Goal: Check status: Check status

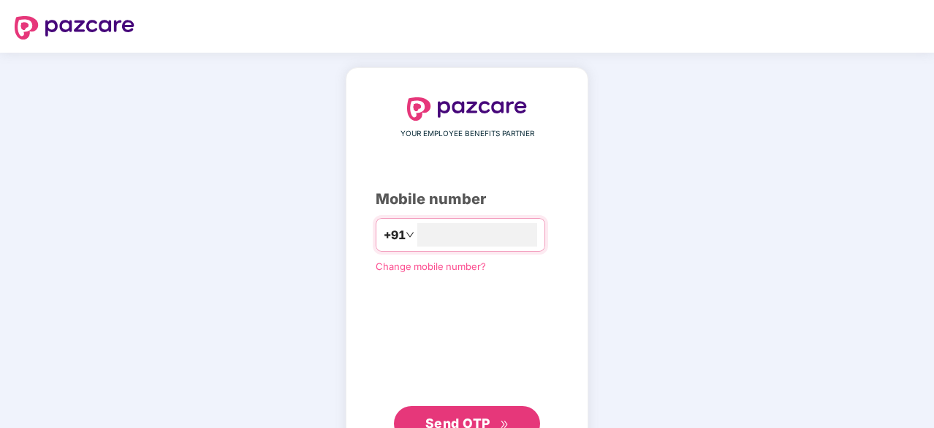
type input "**********"
click at [451, 419] on span "Send OTP" at bounding box center [457, 421] width 65 height 15
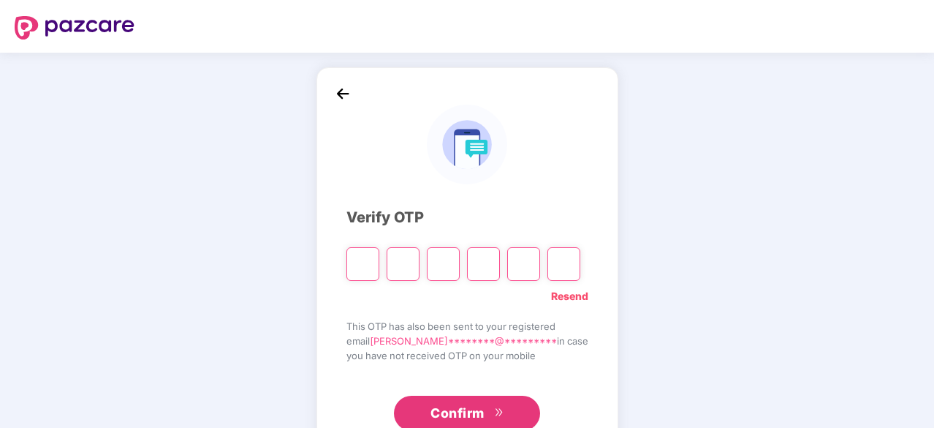
type input "*"
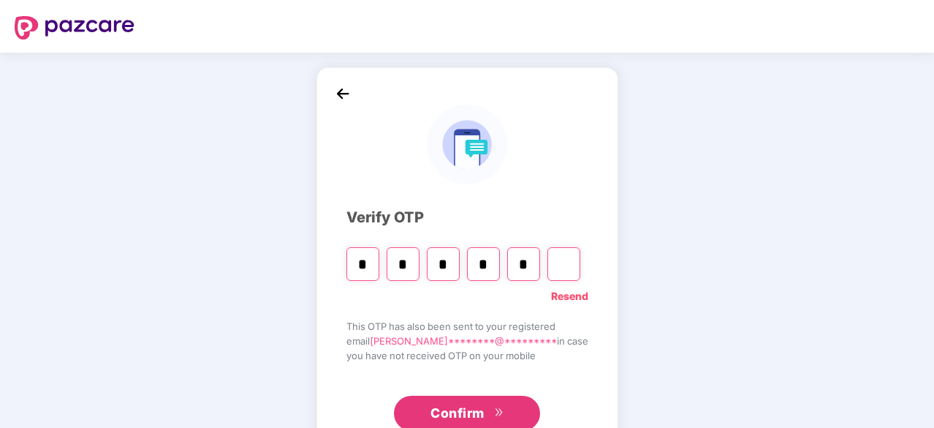
type input "*"
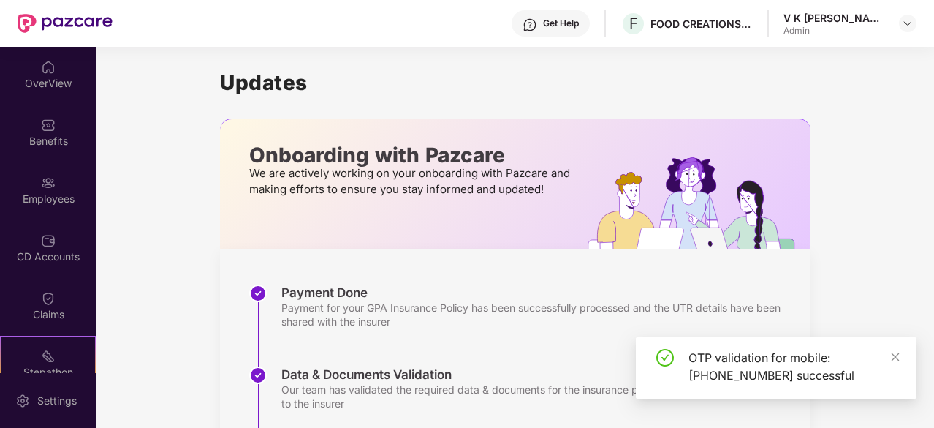
scroll to position [213, 0]
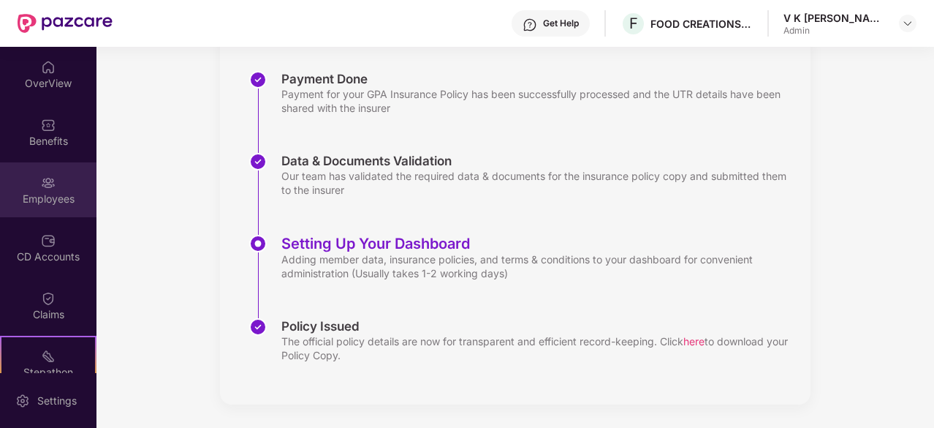
click at [58, 194] on div "Employees" at bounding box center [48, 199] width 96 height 15
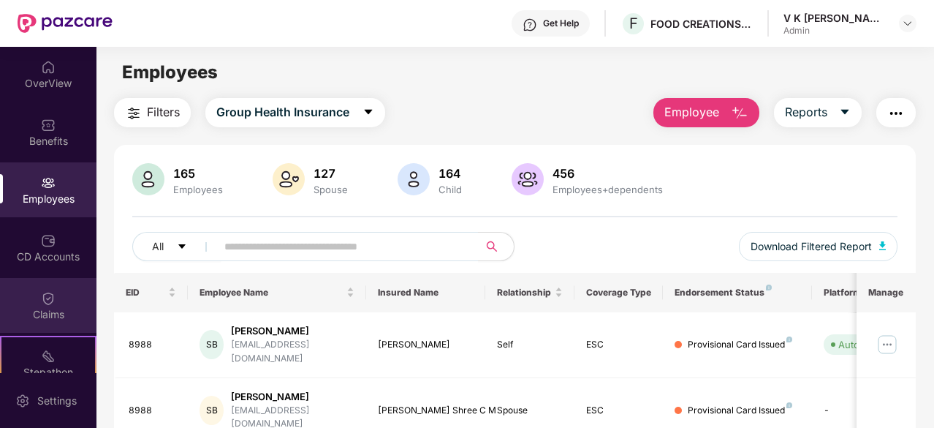
click at [56, 302] on div "Claims" at bounding box center [48, 305] width 96 height 55
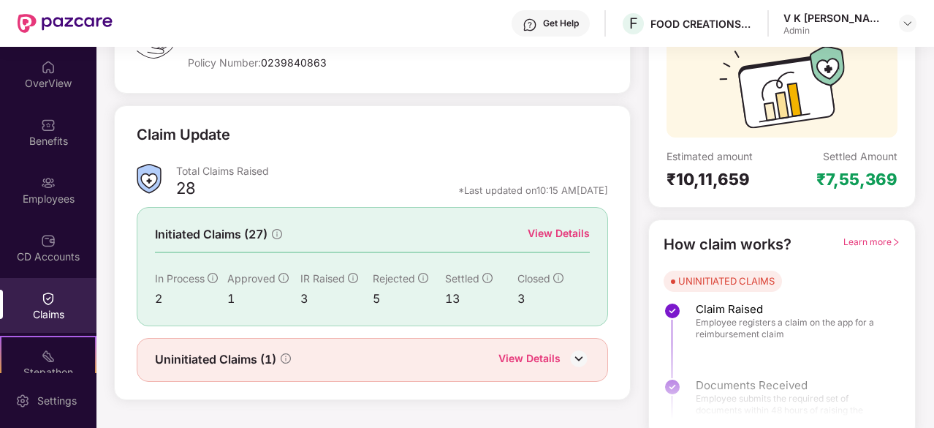
scroll to position [143, 0]
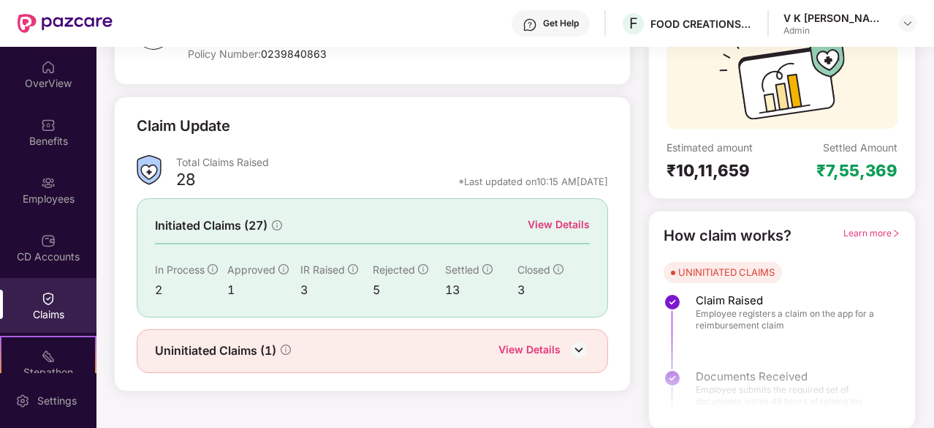
click at [520, 341] on div "View Details" at bounding box center [530, 350] width 62 height 19
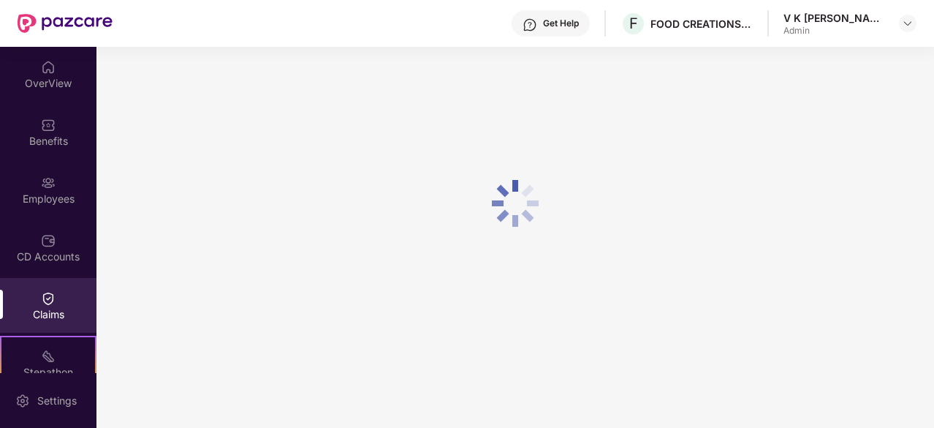
scroll to position [47, 0]
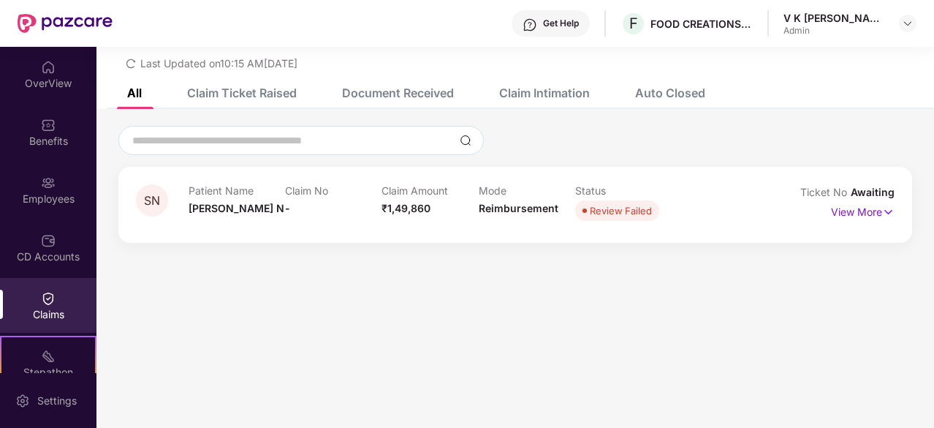
click at [245, 96] on div "Claim Ticket Raised" at bounding box center [242, 93] width 110 height 15
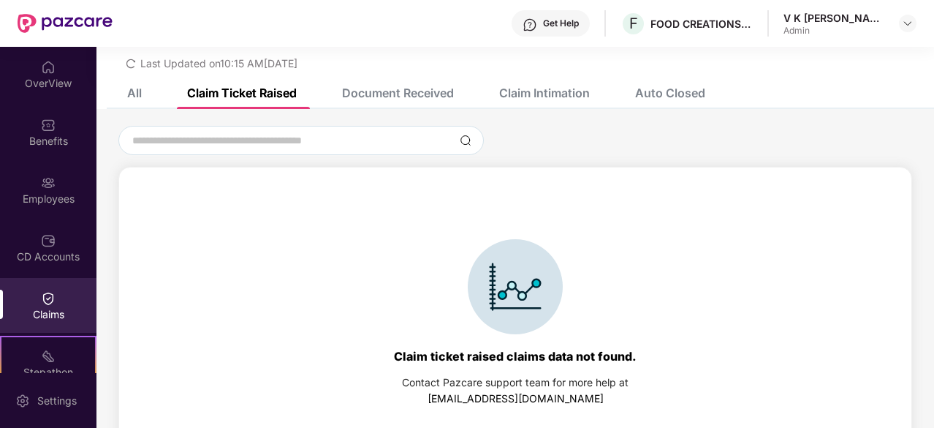
click at [413, 87] on div "Document Received" at bounding box center [398, 93] width 112 height 15
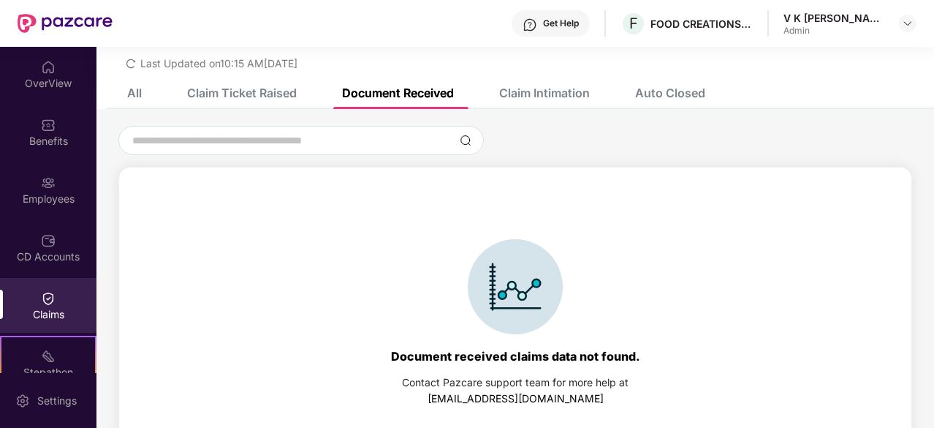
click at [51, 296] on img at bounding box center [48, 298] width 15 height 15
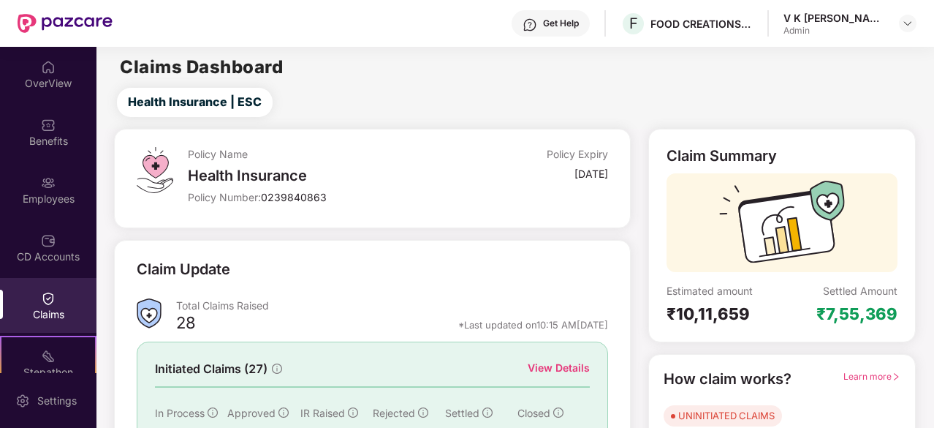
click at [574, 360] on div "View Details" at bounding box center [559, 368] width 62 height 16
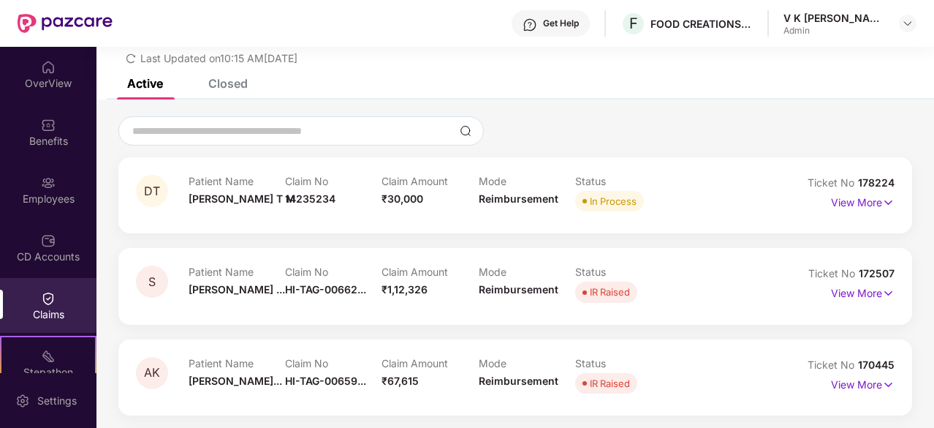
scroll to position [53, 0]
click at [866, 295] on p "View More" at bounding box center [863, 291] width 64 height 20
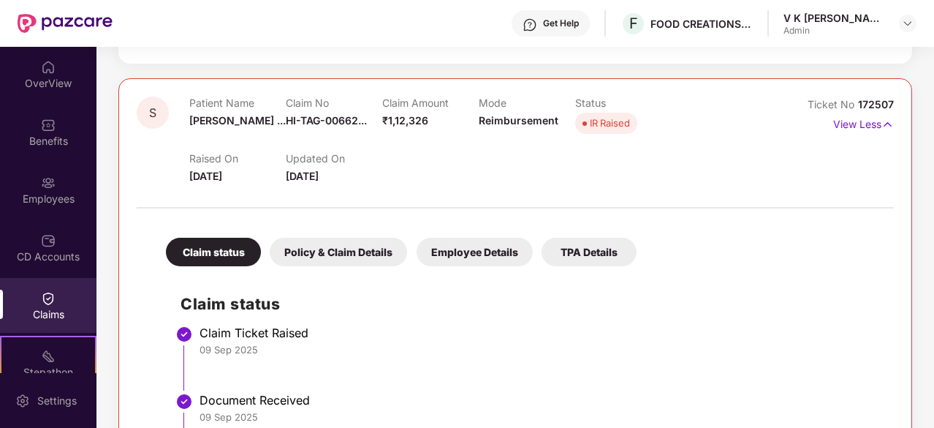
scroll to position [181, 0]
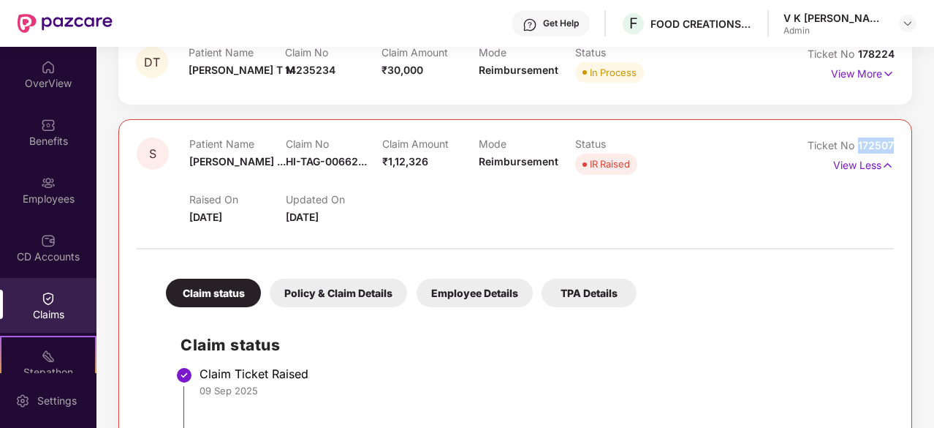
drag, startPoint x: 858, startPoint y: 144, endPoint x: 902, endPoint y: 144, distance: 43.9
click at [902, 144] on div "S Patient Name [PERSON_NAME] ... Claim No HI-TAG-00662... Claim Amount ₹1,12,32…" at bounding box center [515, 406] width 794 height 574
copy span "172507"
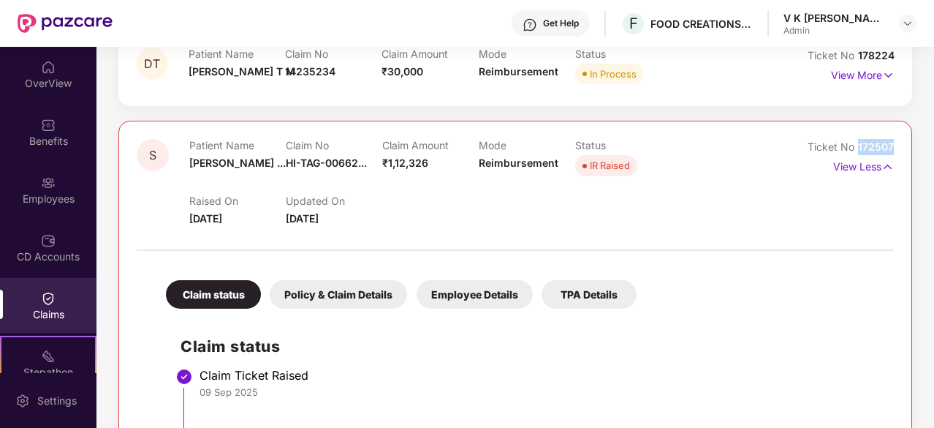
scroll to position [178, 0]
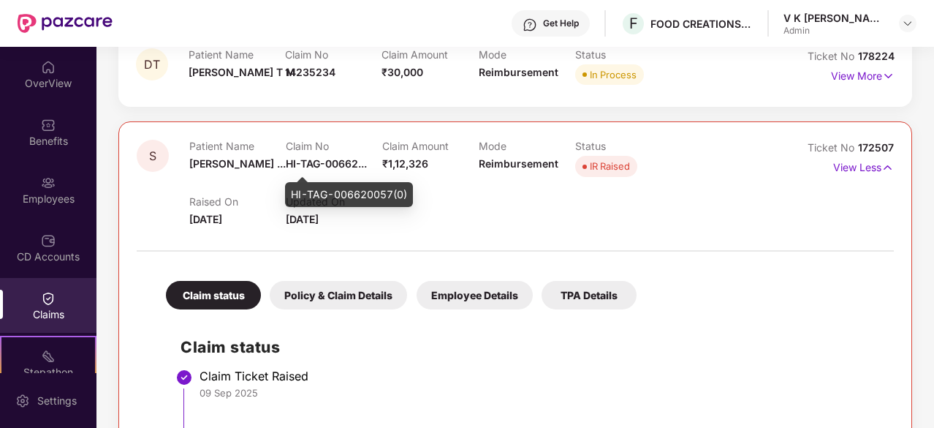
click at [345, 167] on span "HI-TAG-00662..." at bounding box center [326, 163] width 81 height 12
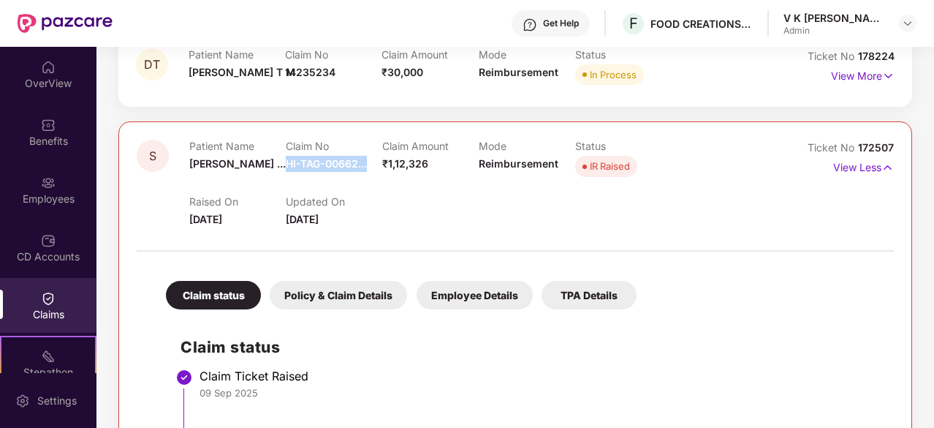
drag, startPoint x: 286, startPoint y: 162, endPoint x: 368, endPoint y: 164, distance: 82.7
click at [368, 164] on div "Claim No HI-TAG-00662..." at bounding box center [334, 160] width 96 height 40
copy span "HI-TAG-00662..."
click at [338, 169] on span "HI-TAG-00662..." at bounding box center [326, 163] width 81 height 12
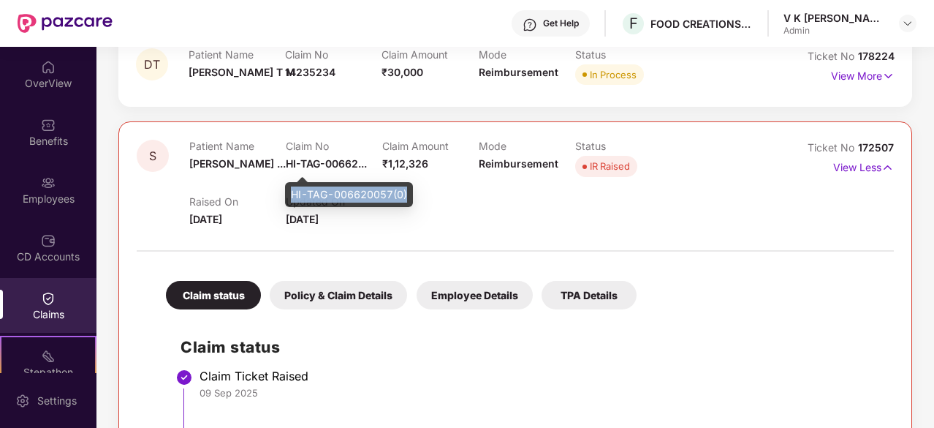
drag, startPoint x: 292, startPoint y: 194, endPoint x: 408, endPoint y: 194, distance: 116.2
click at [408, 194] on div "HI-TAG-006620057(0)" at bounding box center [349, 194] width 128 height 25
copy div "HI-TAG-006620057(0)"
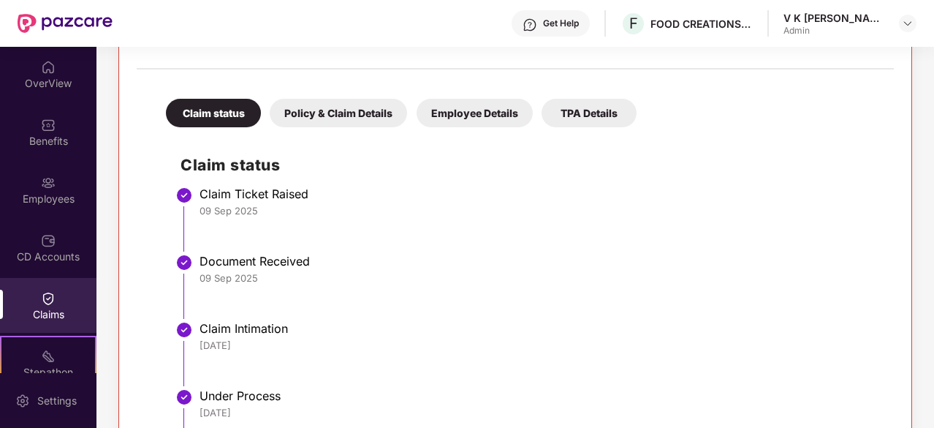
scroll to position [352, 0]
